Goal: Information Seeking & Learning: Learn about a topic

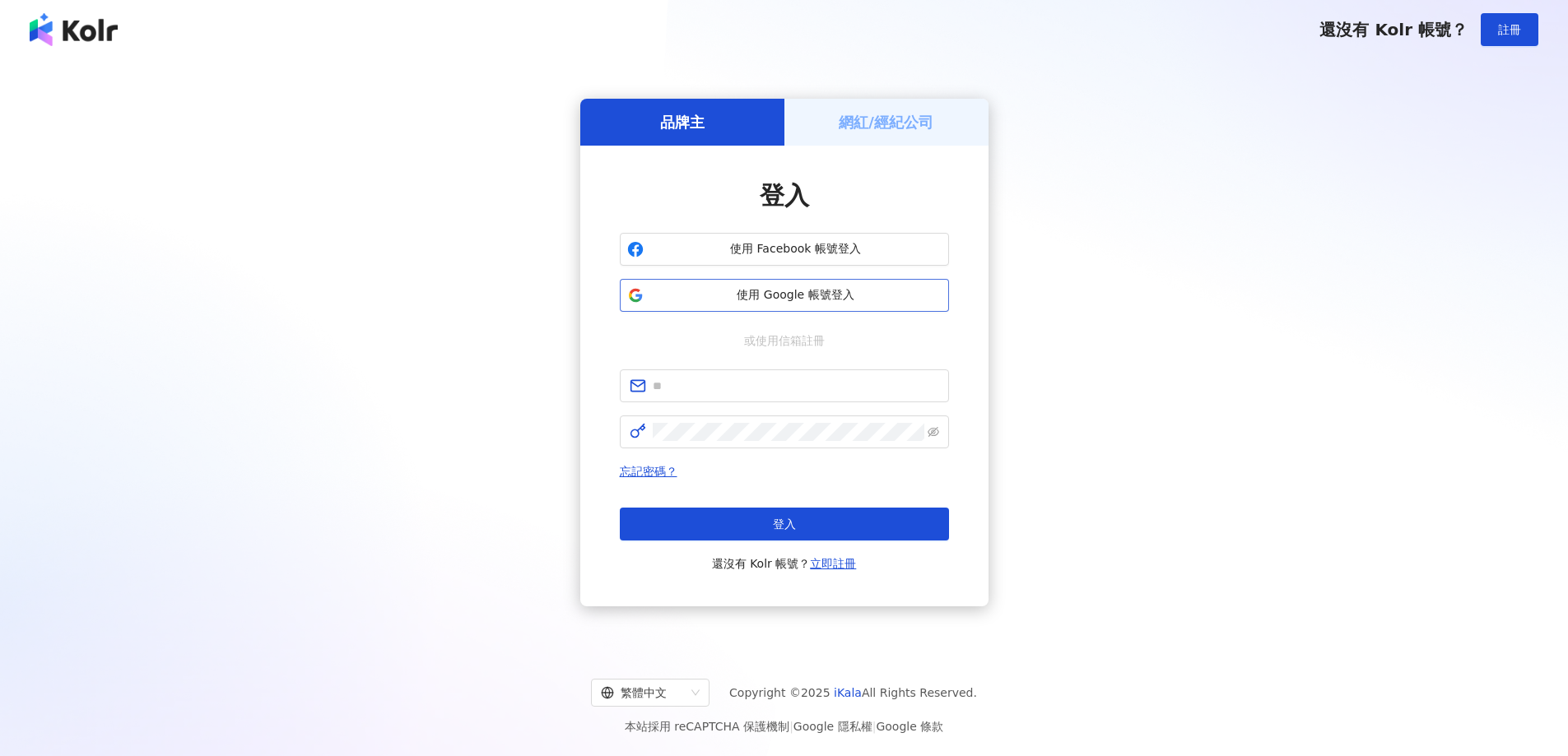
click at [836, 297] on span "使用 Google 帳號登入" at bounding box center [795, 296] width 291 height 17
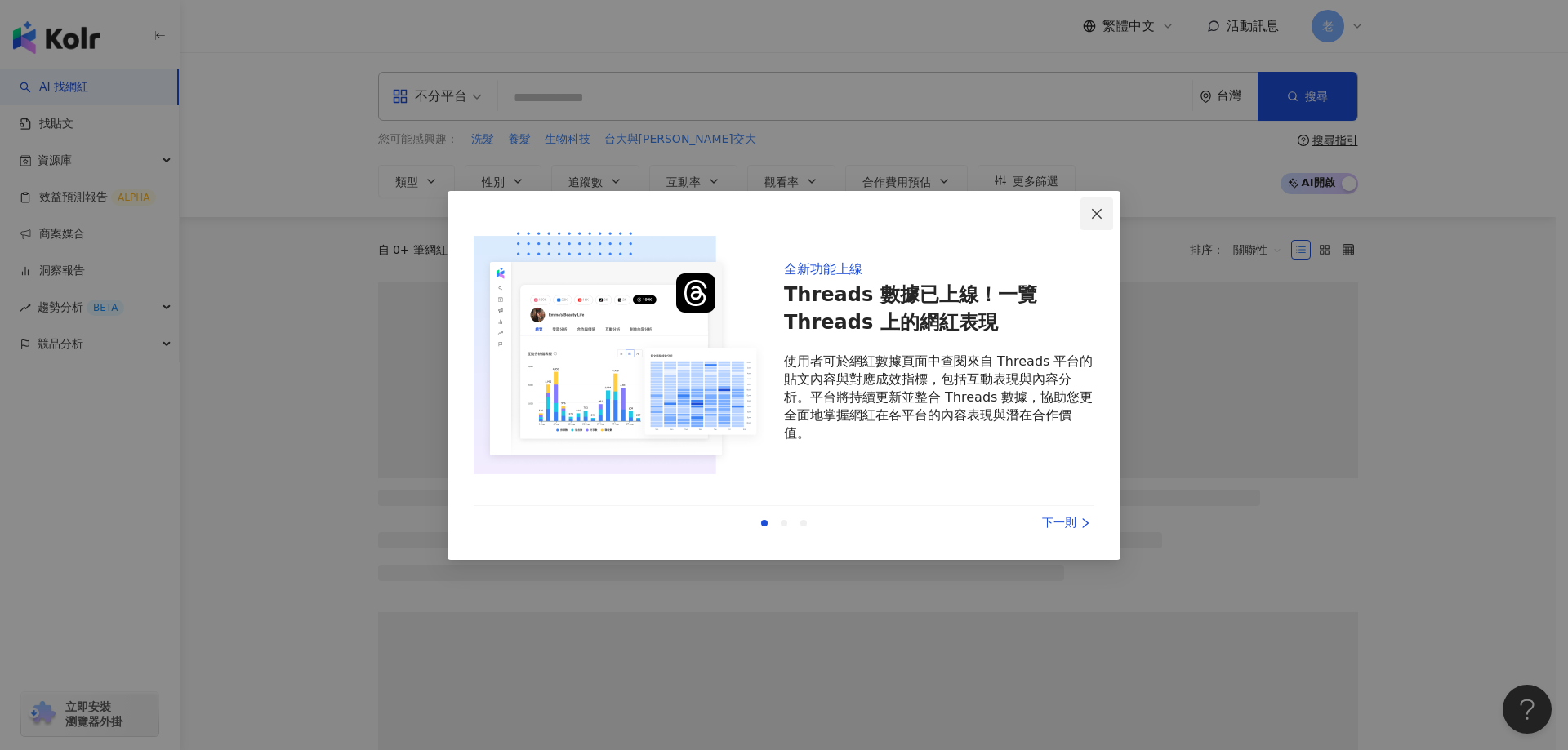
click at [1088, 214] on span "Close" at bounding box center [1097, 214] width 33 height 13
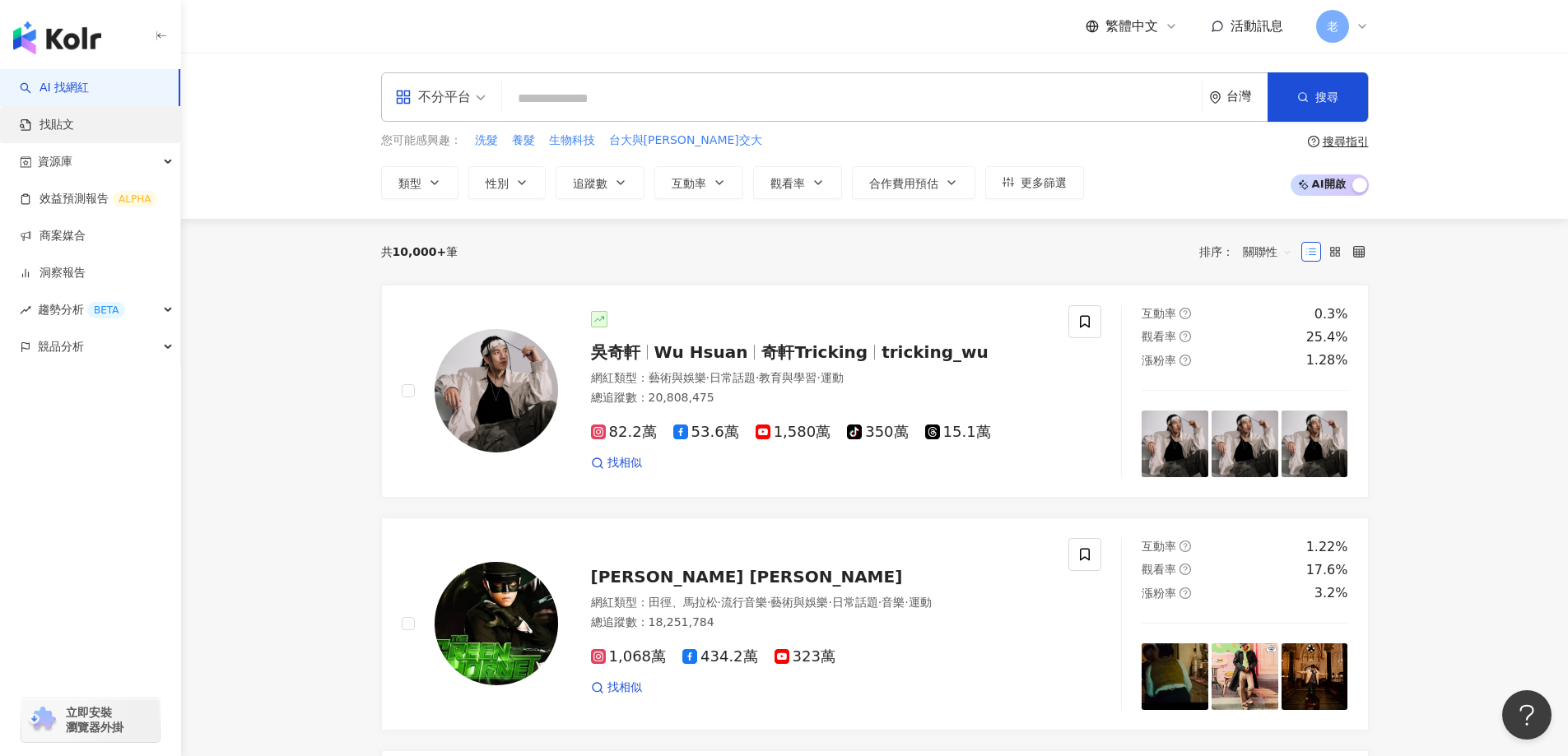
click at [74, 125] on link "找貼文" at bounding box center [46, 125] width 55 height 17
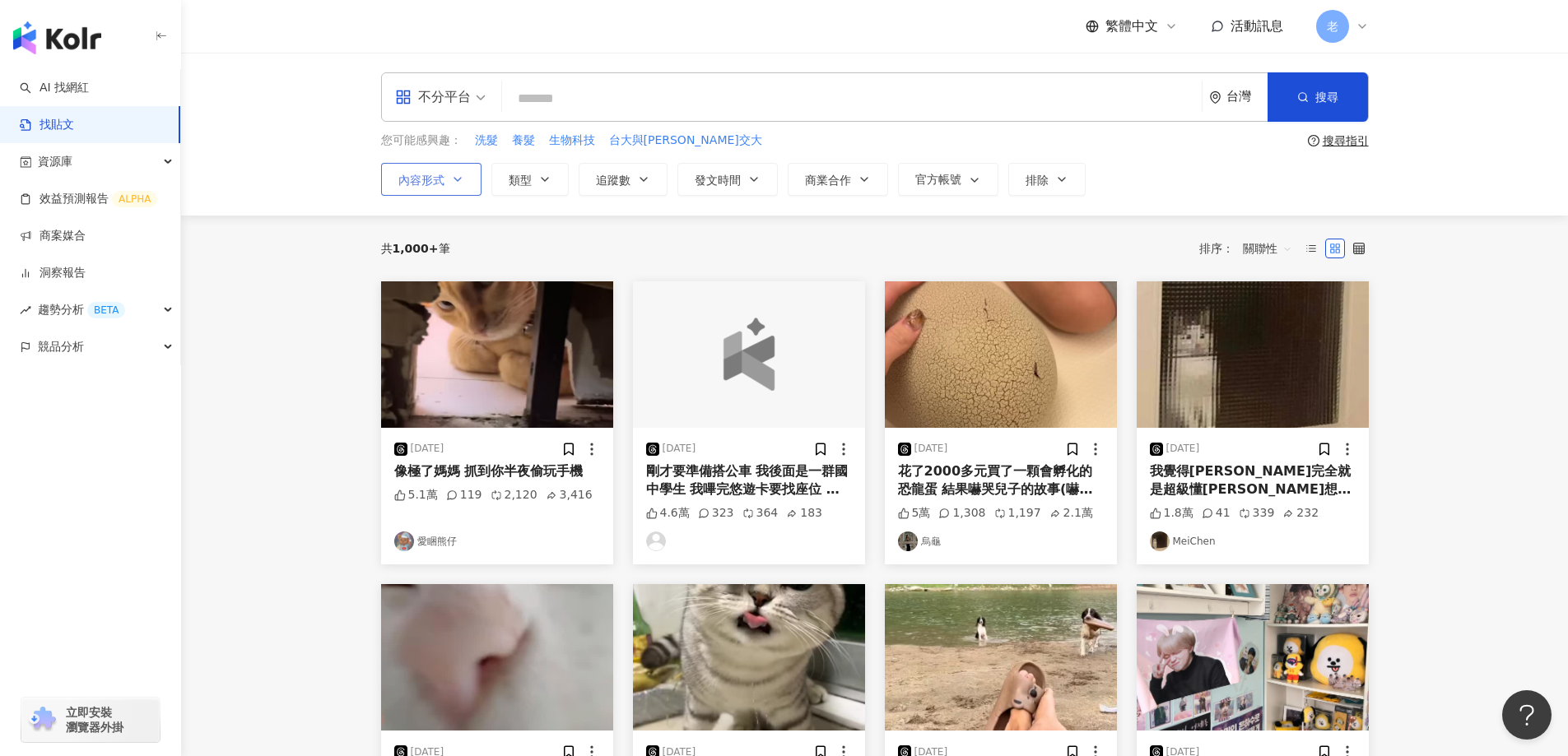
click at [462, 186] on button "內容形式" at bounding box center [431, 179] width 101 height 33
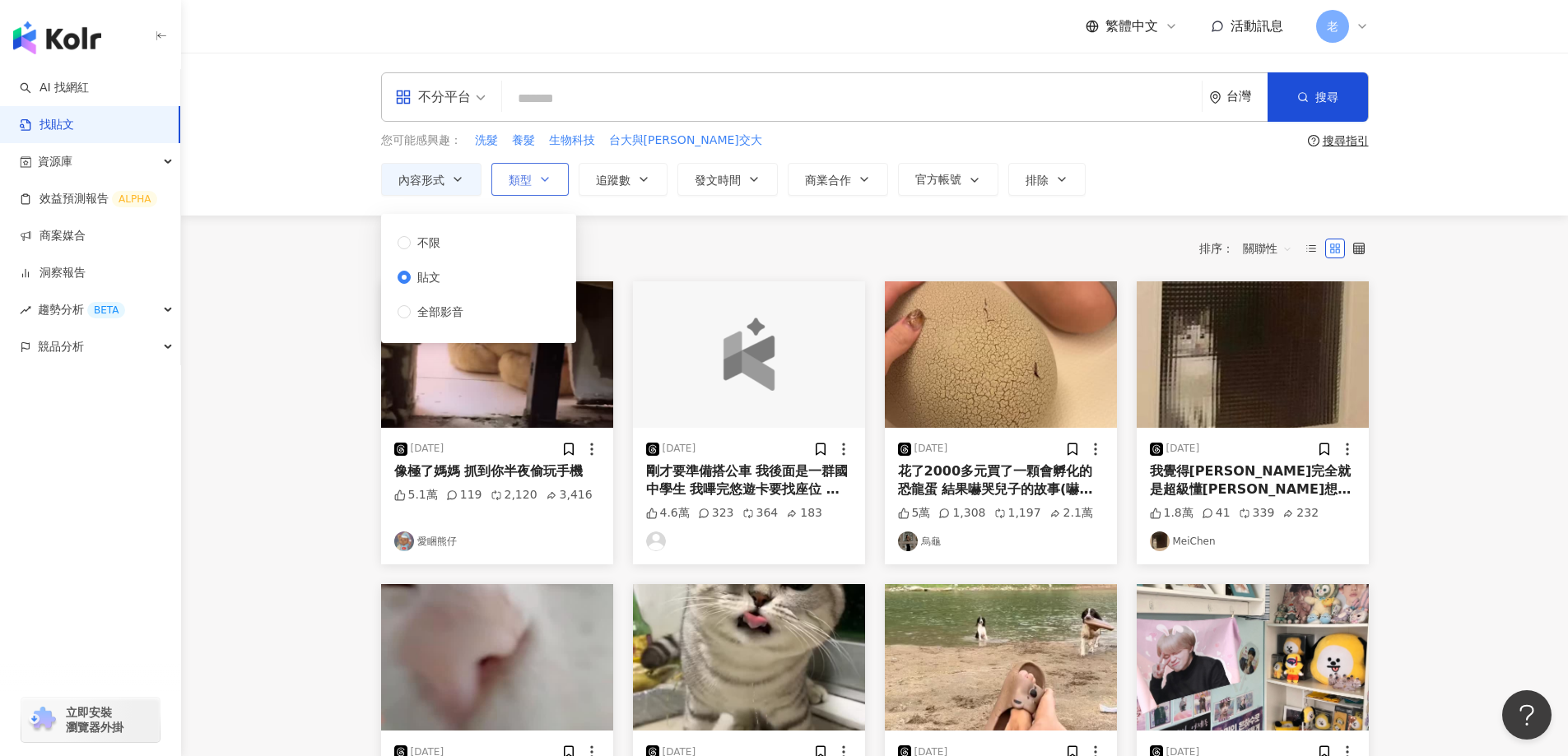
click at [538, 184] on icon "button" at bounding box center [545, 179] width 13 height 13
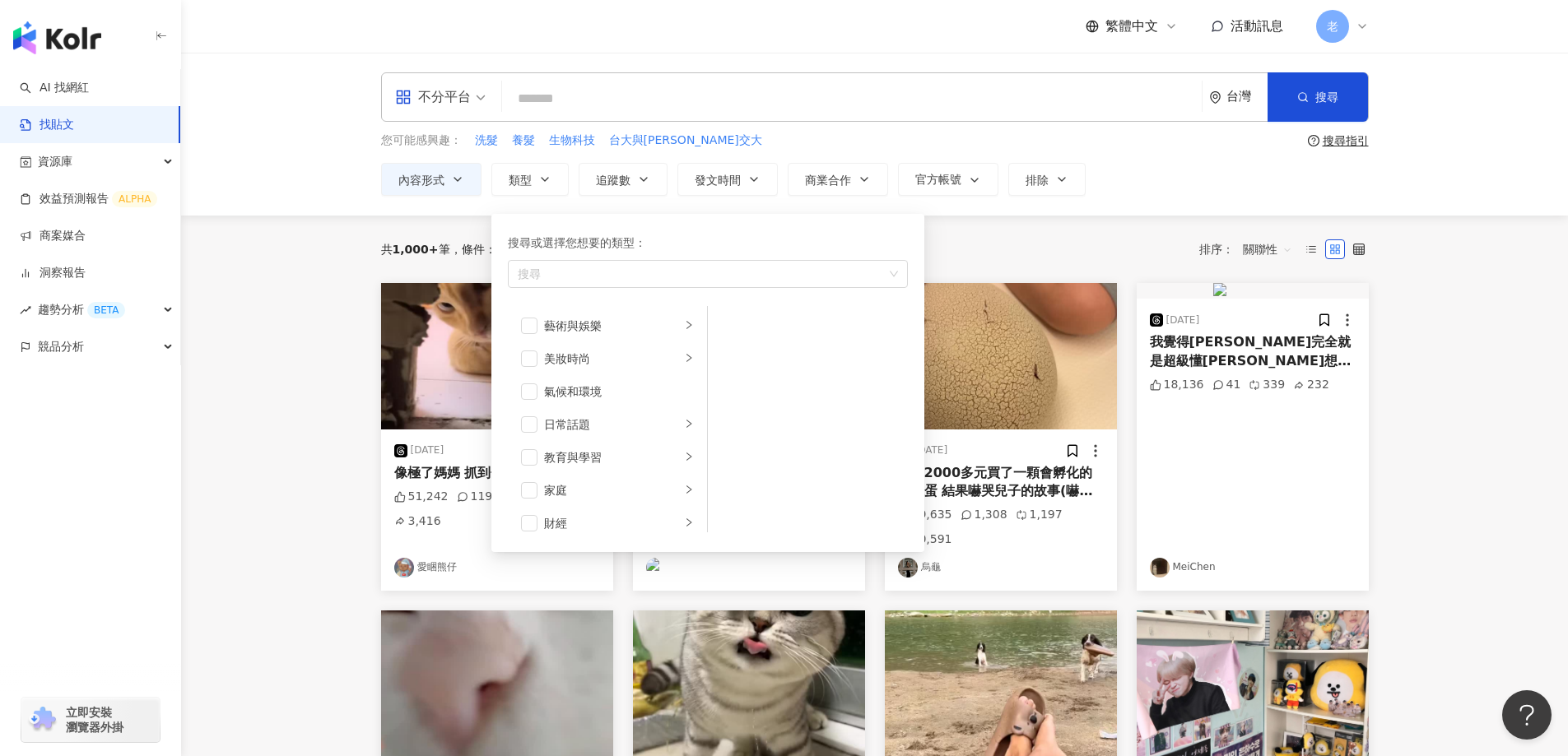
click at [274, 347] on main "不分平台 台灣 搜尋 您可能感興趣： 洗髮 養髮 生物科技 台大與[PERSON_NAME]交大 搜尋指引 內容形式 類型 搜尋或選擇您想要的類型： 搜尋 藝…" at bounding box center [875, 703] width 1387 height 1302
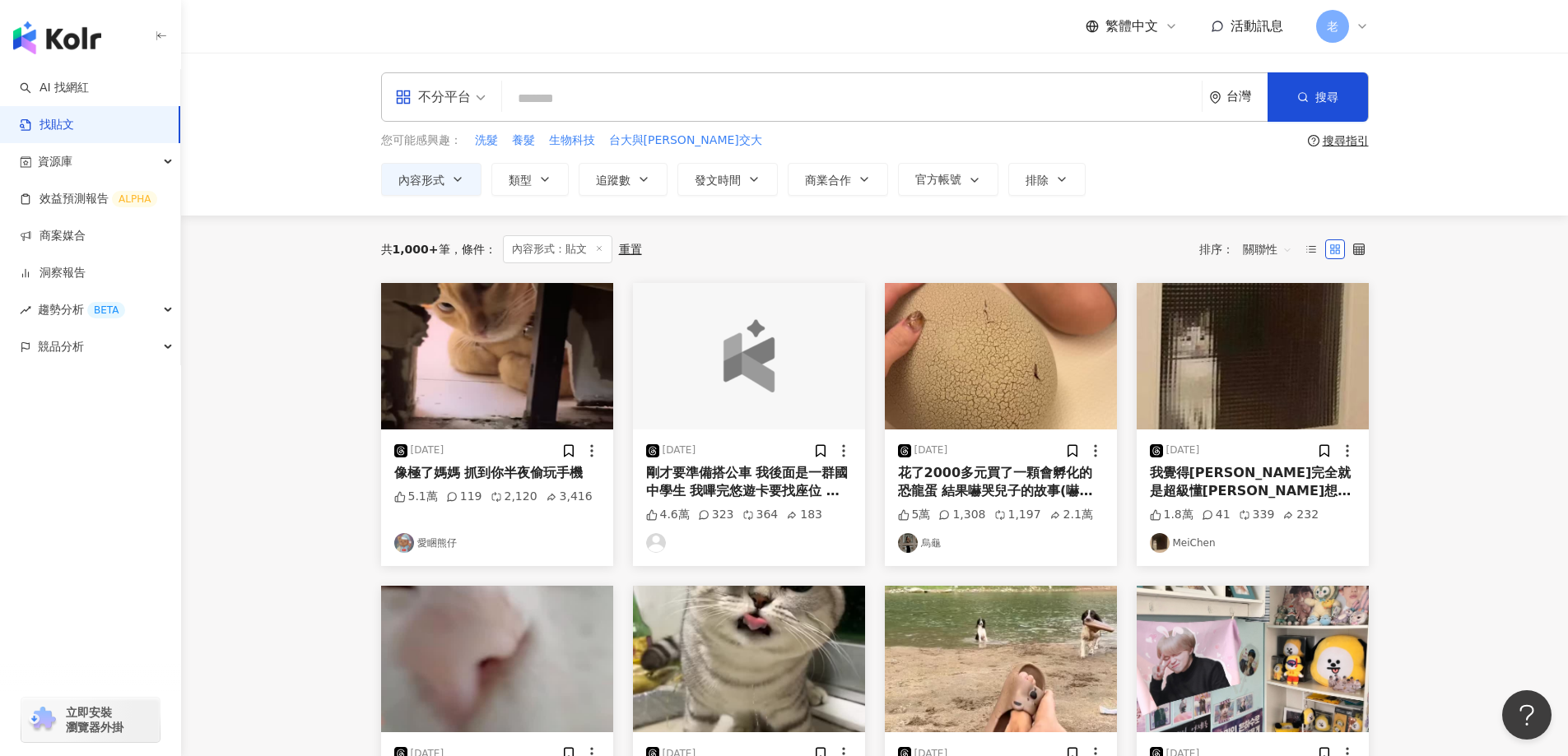
click at [486, 102] on div "不分平台" at bounding box center [441, 97] width 109 height 48
click at [478, 203] on div "Facebook" at bounding box center [446, 203] width 93 height 20
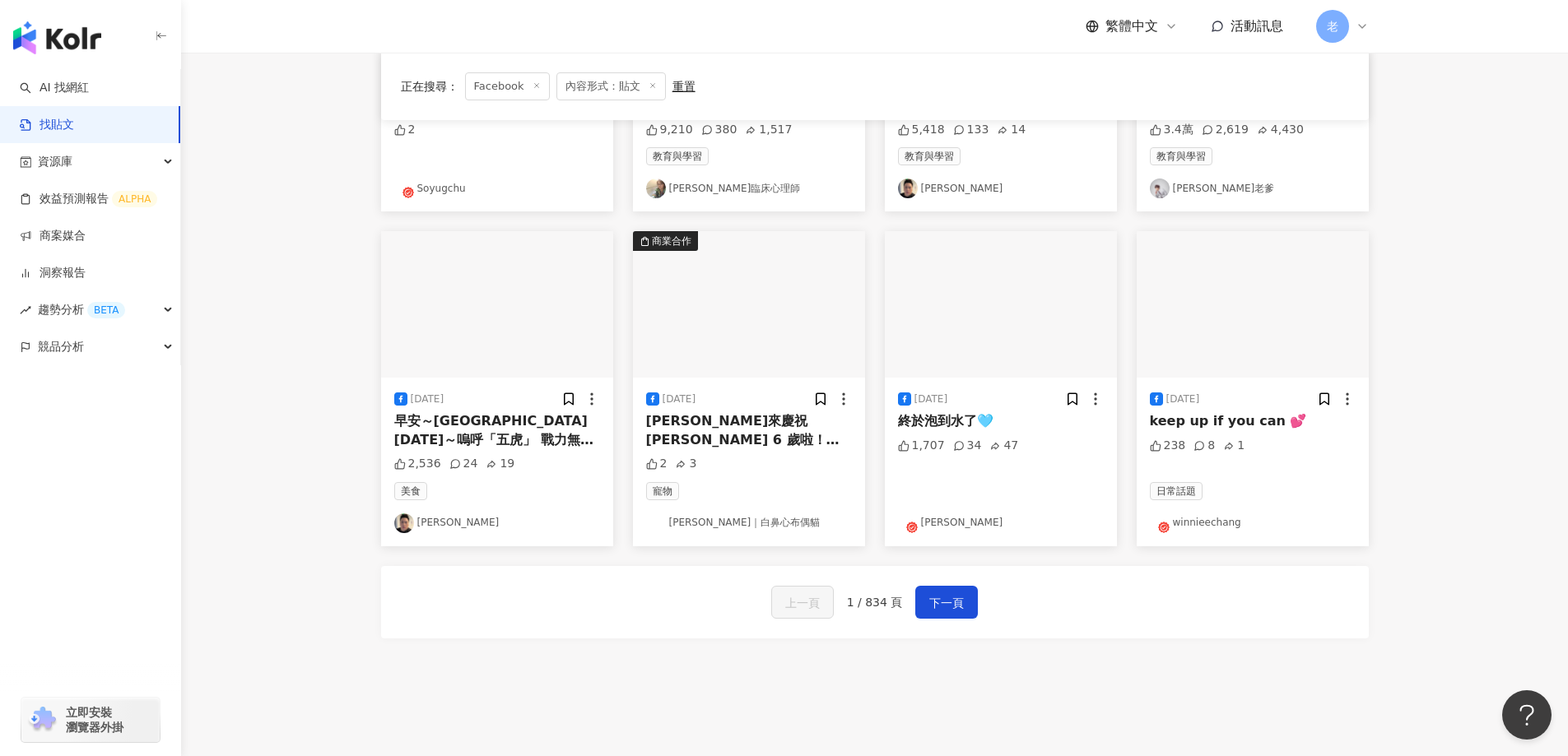
scroll to position [826, 0]
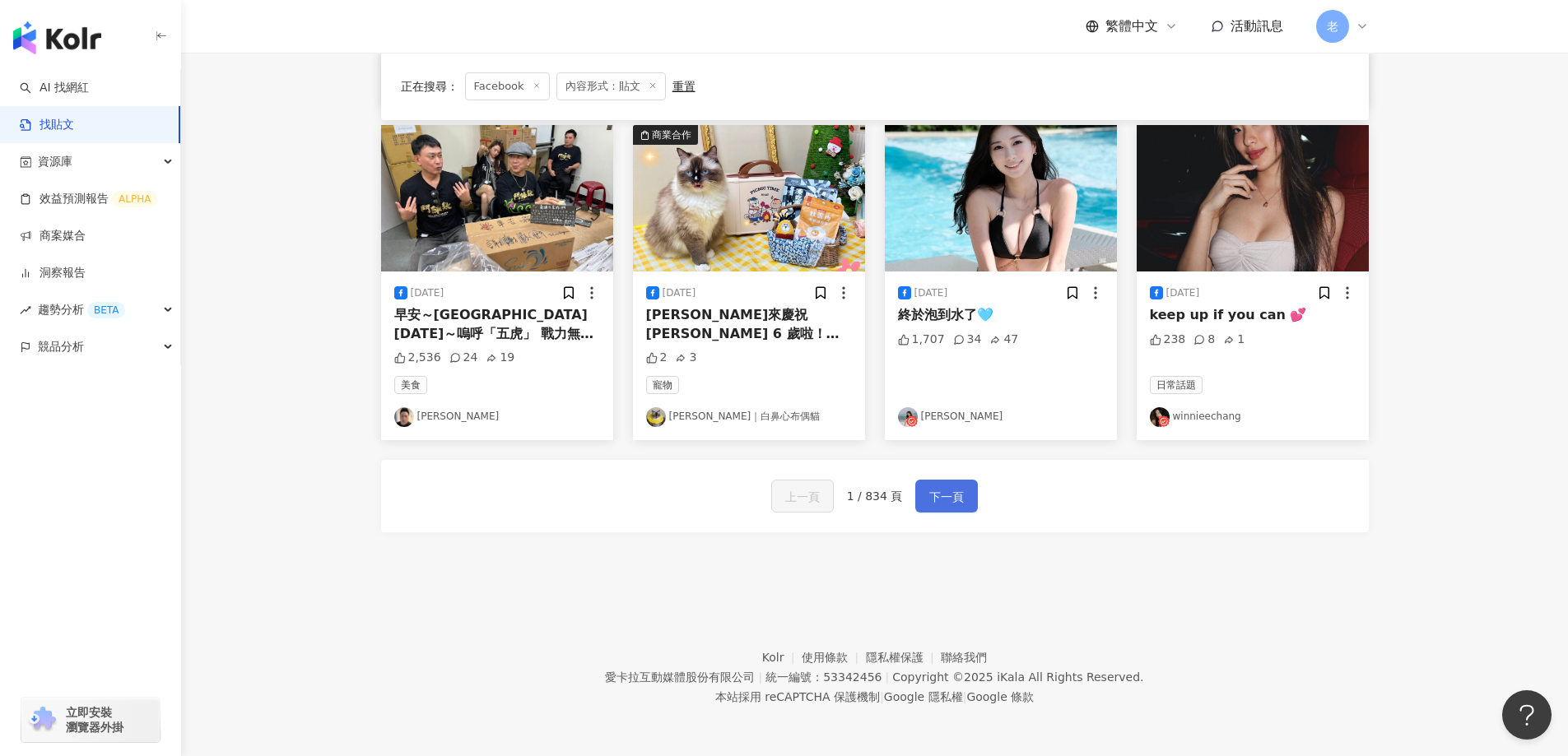
click at [952, 508] on button "下一頁" at bounding box center [947, 496] width 63 height 33
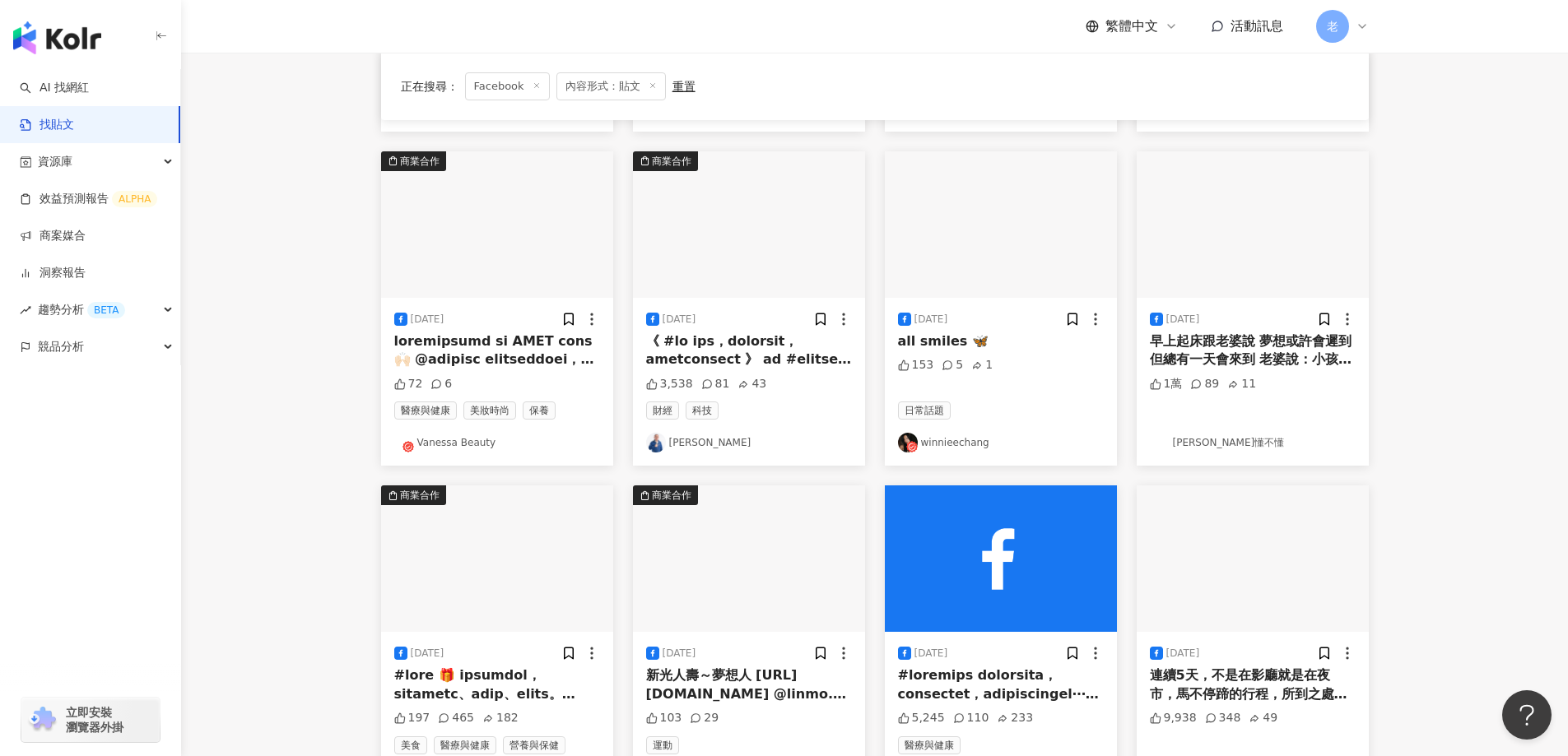
scroll to position [823, 0]
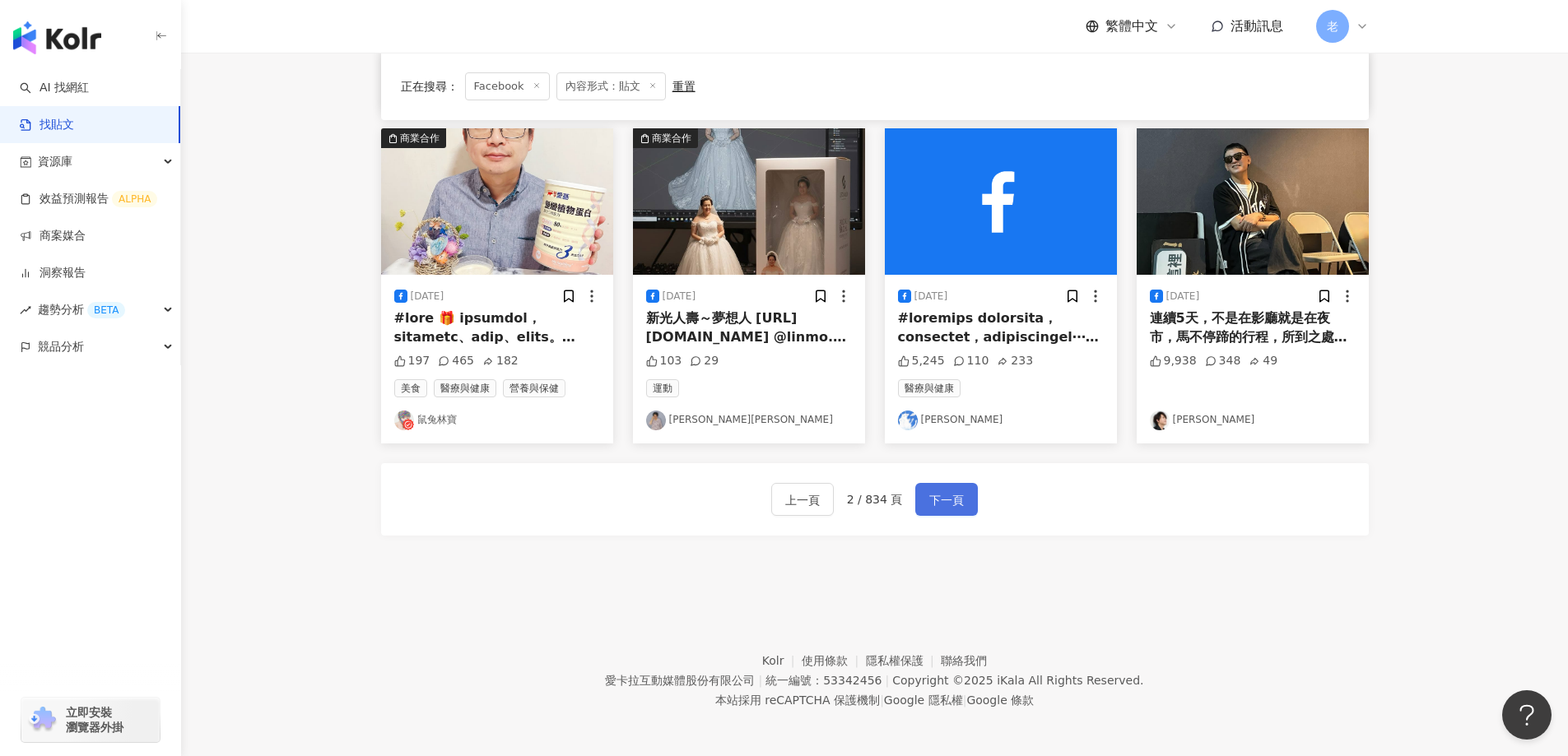
click at [952, 505] on span "下一頁" at bounding box center [946, 500] width 34 height 19
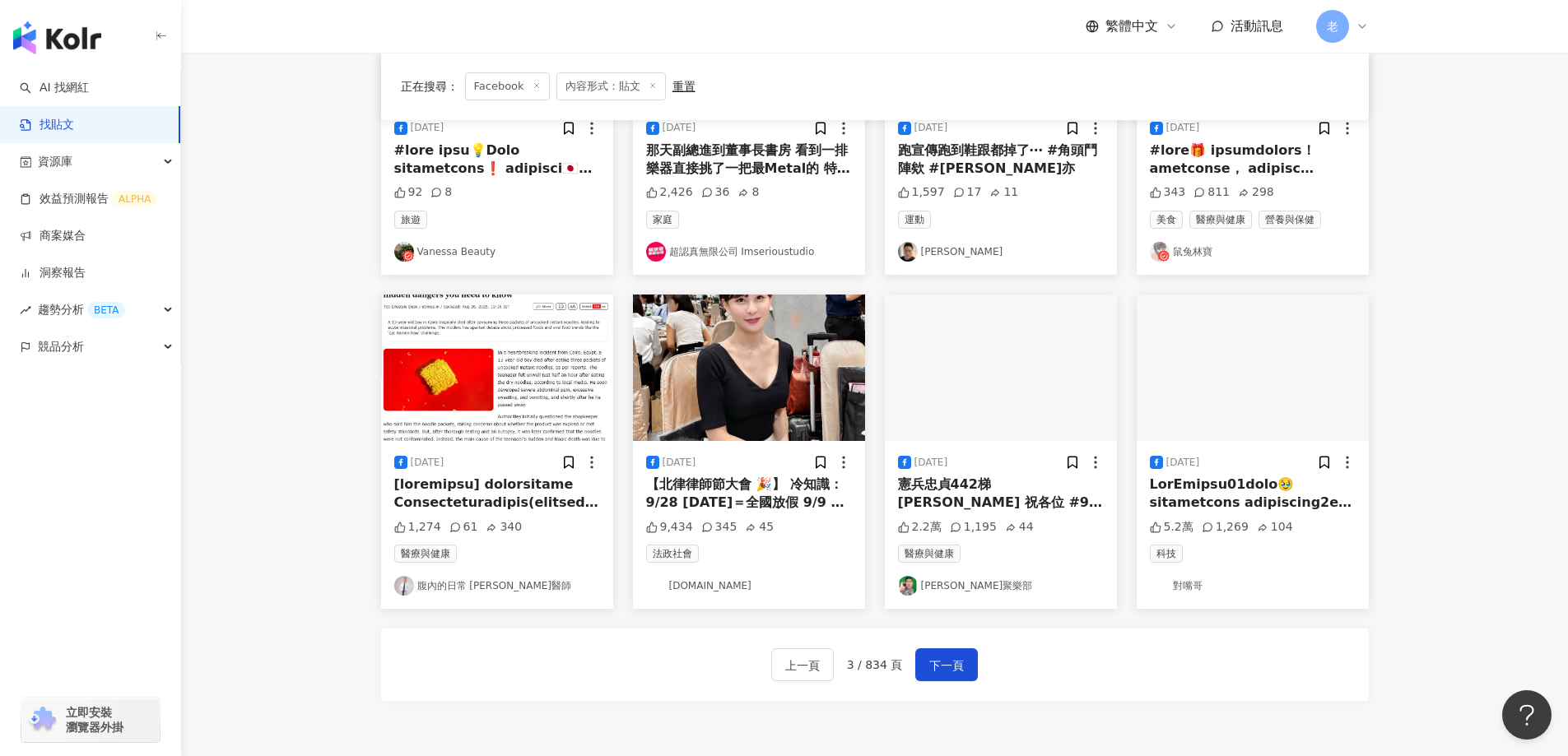
scroll to position [826, 0]
